Goal: Find specific page/section: Find specific page/section

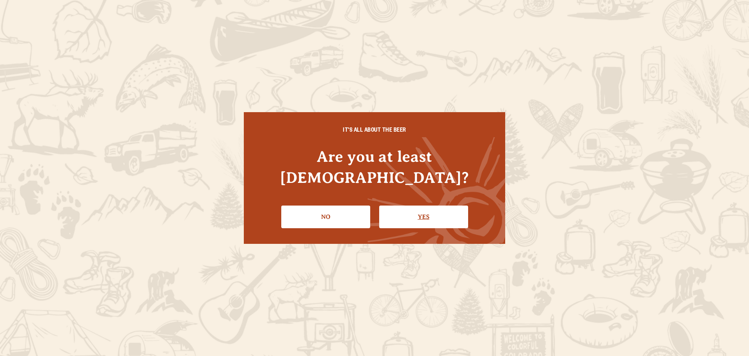
click at [407, 205] on link "Yes" at bounding box center [423, 216] width 89 height 23
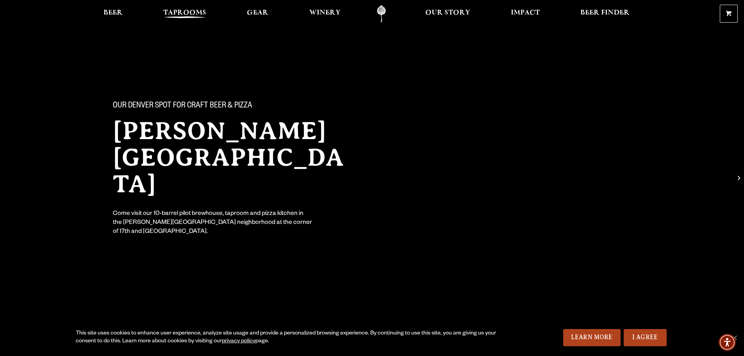
click at [176, 10] on span "Taprooms" at bounding box center [184, 13] width 43 height 6
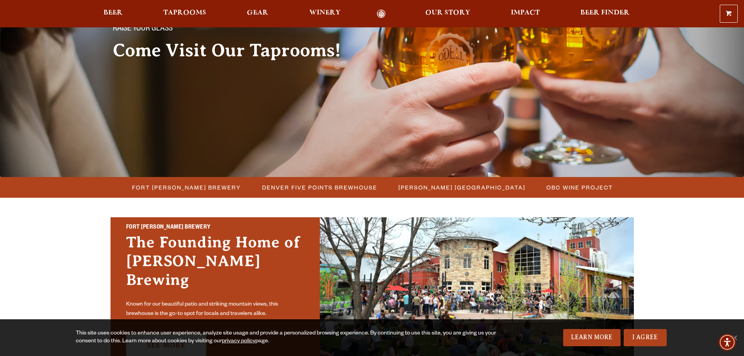
scroll to position [117, 0]
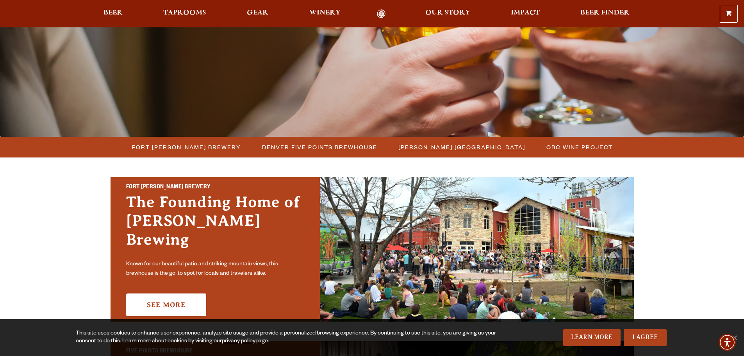
click at [477, 144] on span "[PERSON_NAME] [GEOGRAPHIC_DATA]" at bounding box center [461, 146] width 127 height 11
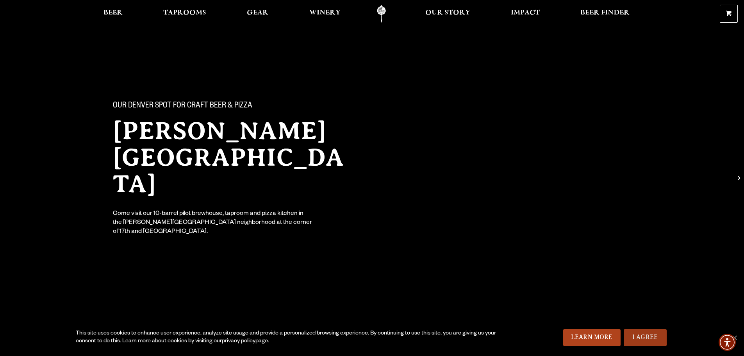
click at [635, 337] on link "I Agree" at bounding box center [644, 337] width 43 height 17
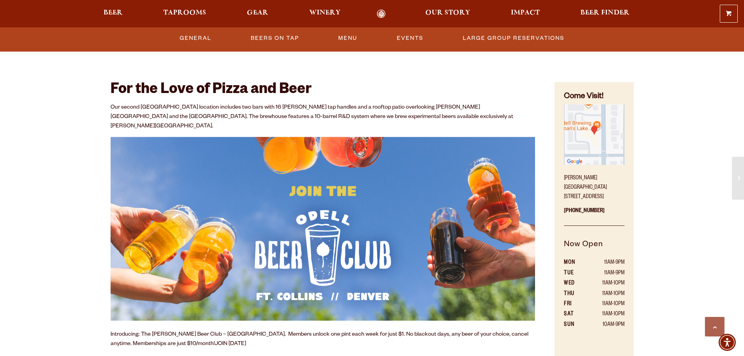
scroll to position [273, 0]
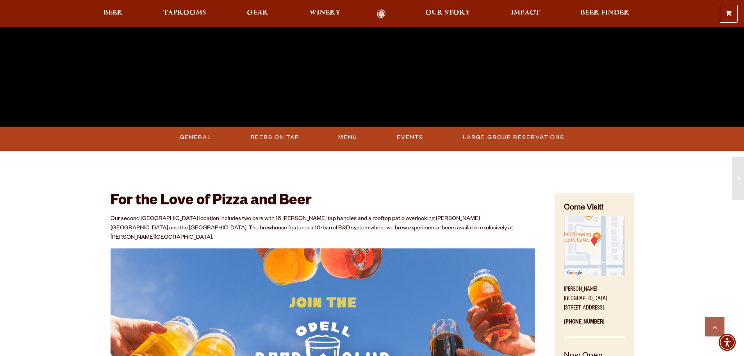
click at [399, 204] on h2 "For the Love of Pizza and Beer" at bounding box center [322, 201] width 425 height 17
